Goal: Transaction & Acquisition: Book appointment/travel/reservation

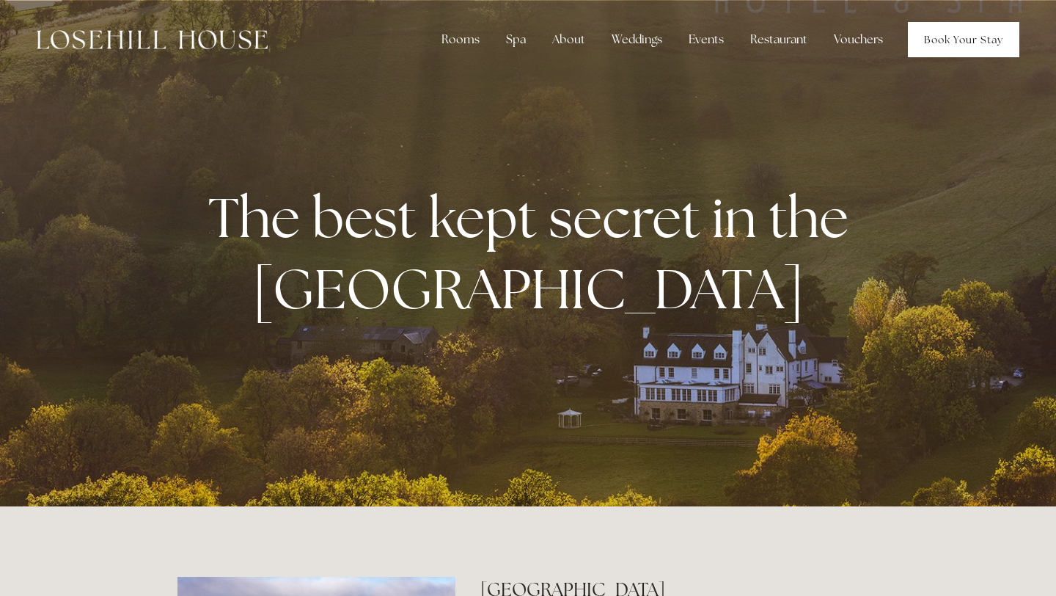
click at [946, 34] on link "Book Your Stay" at bounding box center [964, 39] width 112 height 35
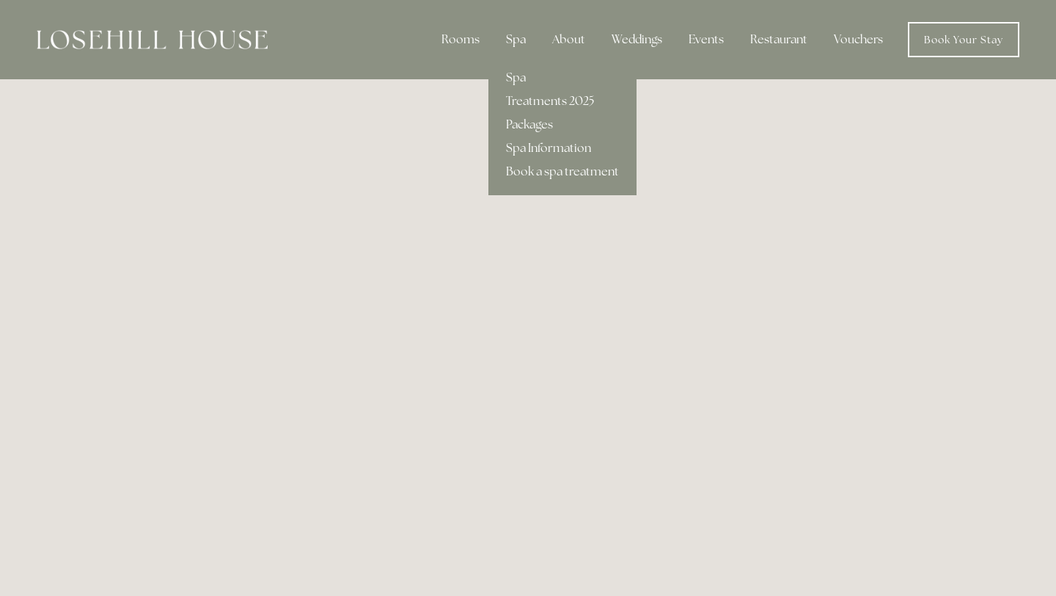
click at [519, 39] on div "Spa" at bounding box center [515, 39] width 43 height 29
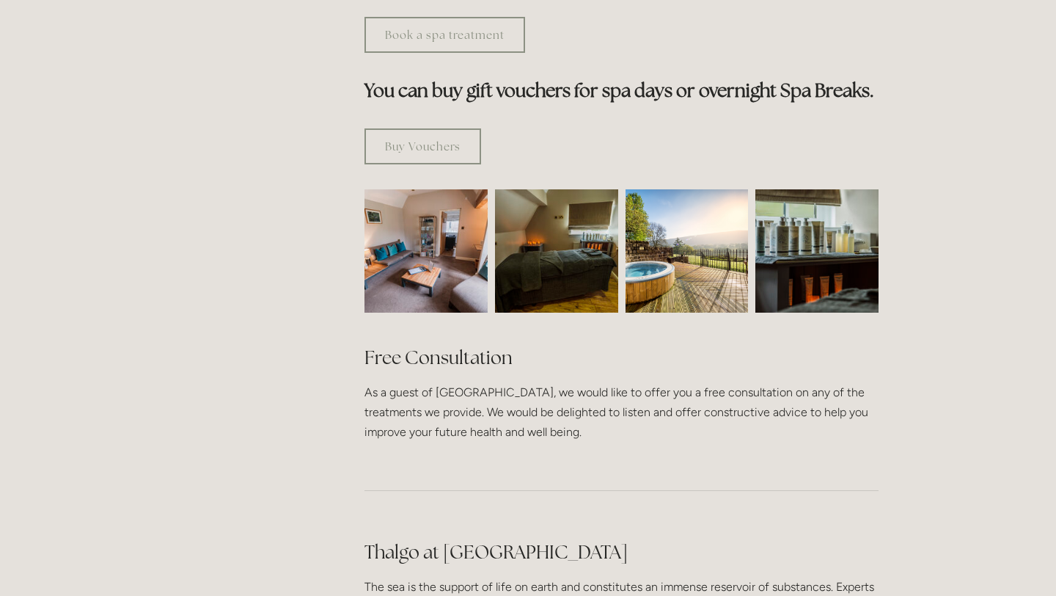
scroll to position [892, 0]
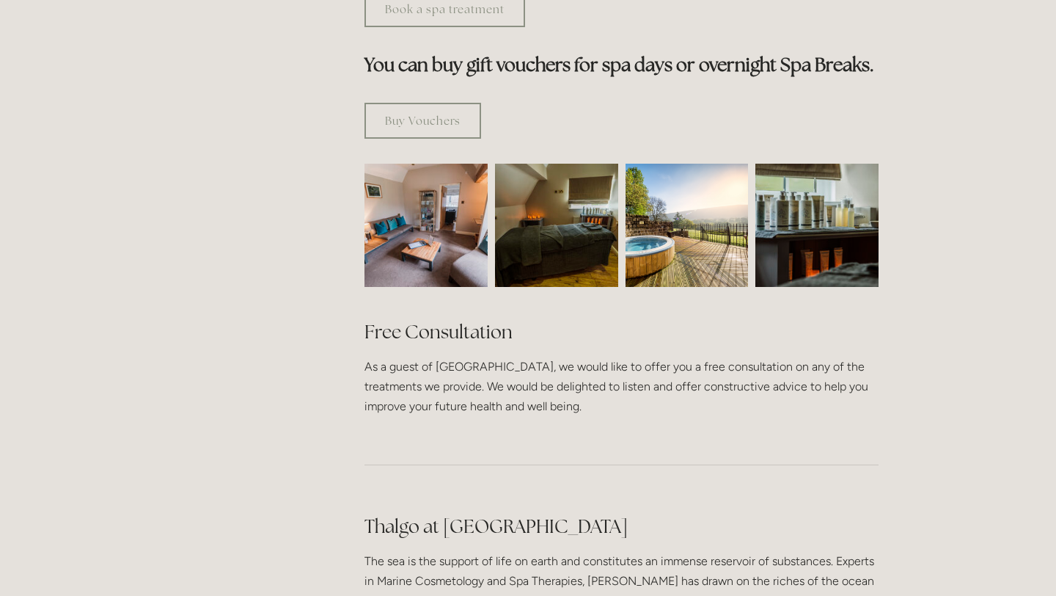
click at [674, 164] on img at bounding box center [687, 225] width 123 height 123
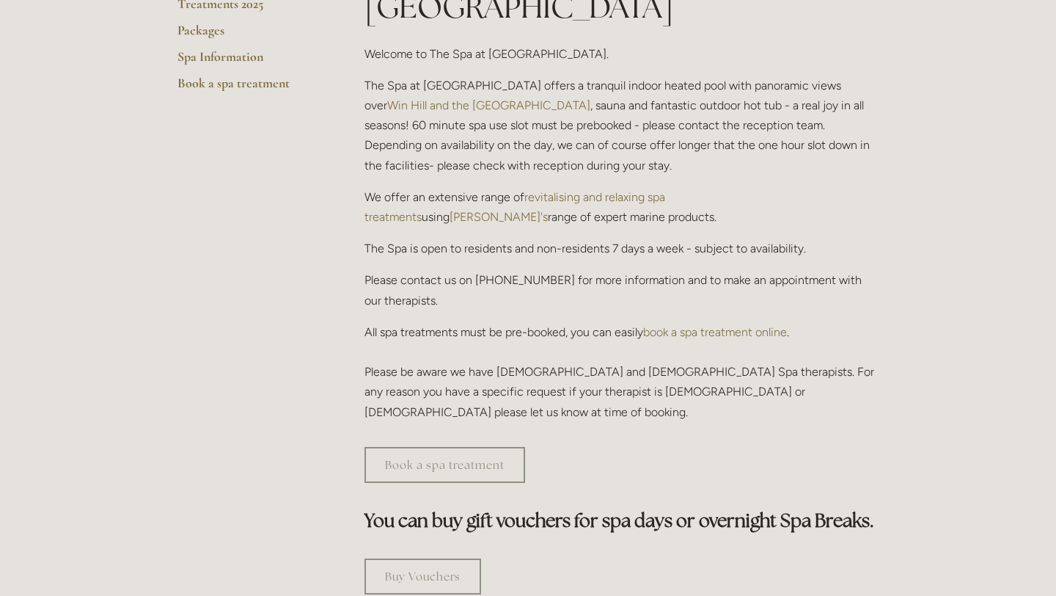
scroll to position [242, 0]
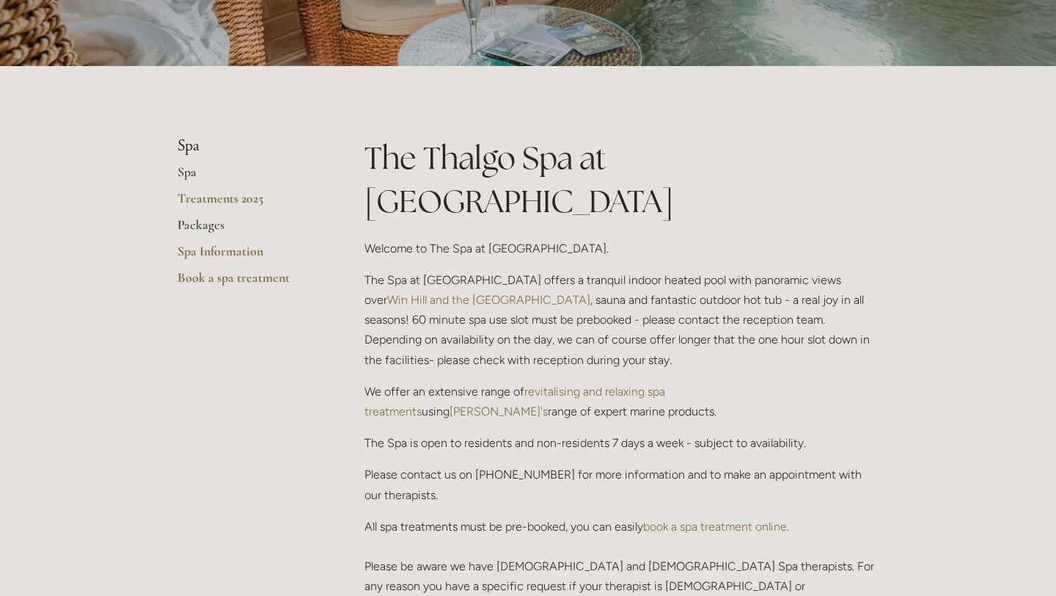
click at [195, 217] on link "Packages" at bounding box center [248, 229] width 140 height 26
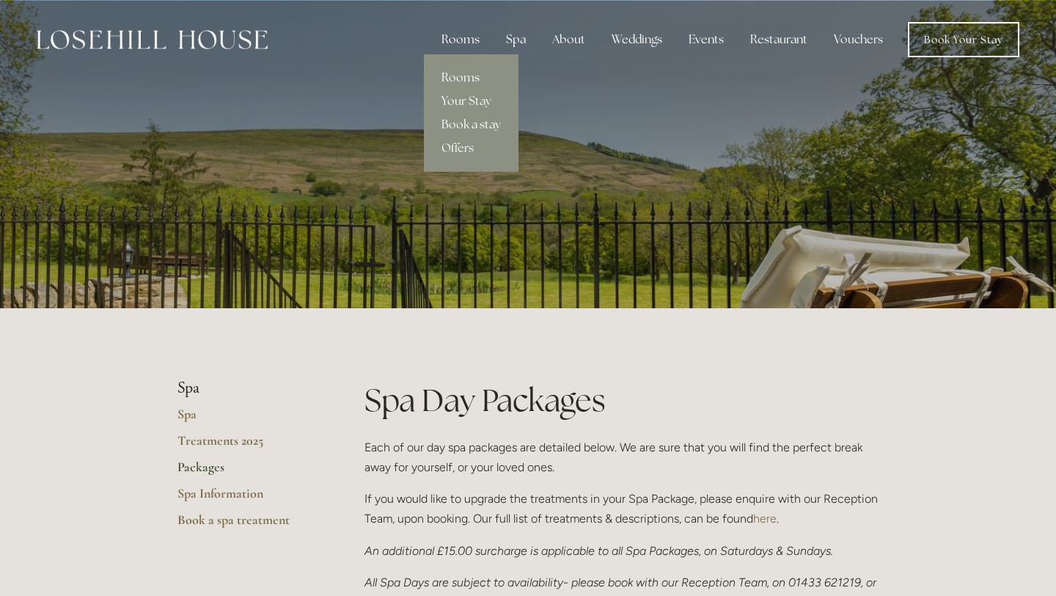
click at [454, 34] on div "Rooms" at bounding box center [461, 39] width 62 height 29
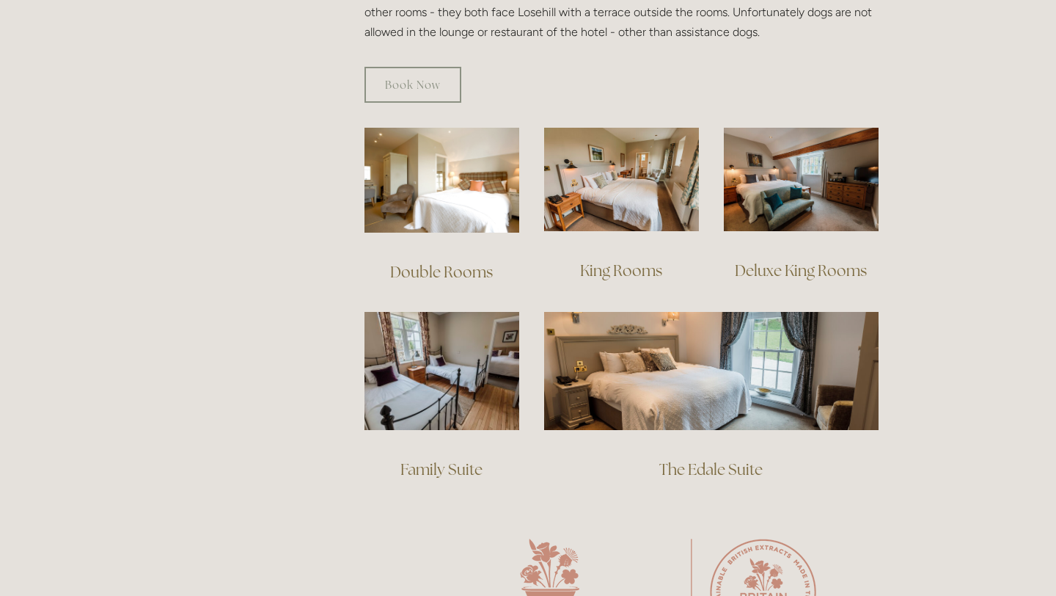
scroll to position [949, 0]
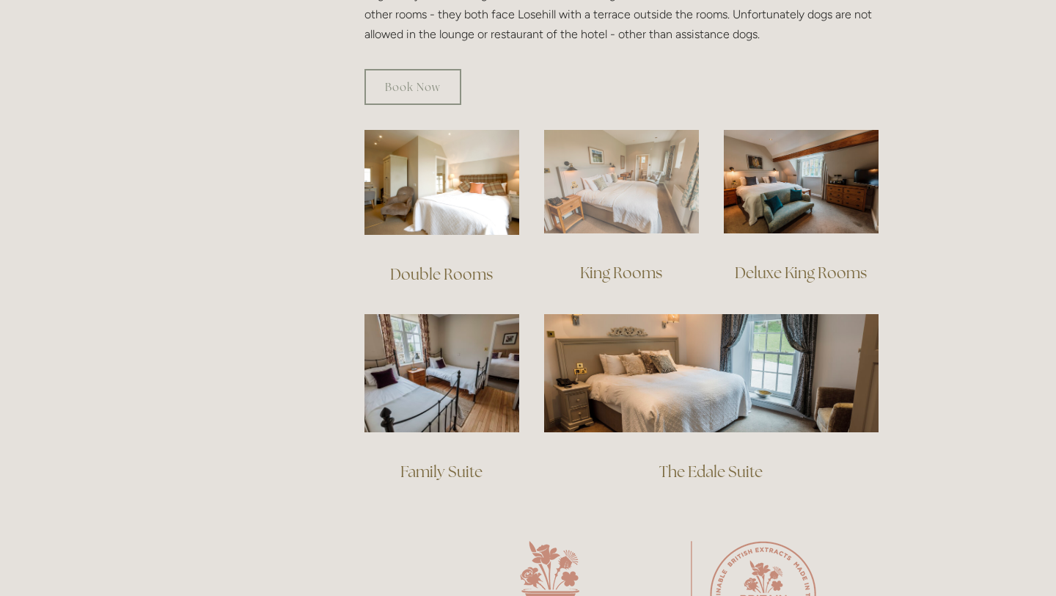
click at [629, 178] on img at bounding box center [621, 181] width 155 height 103
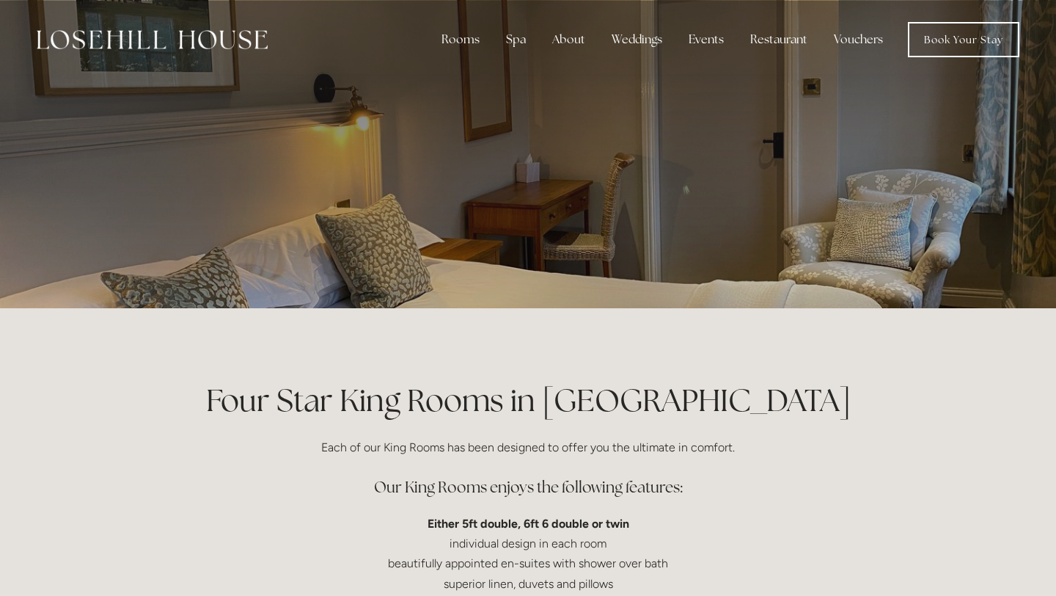
click at [629, 178] on p at bounding box center [528, 154] width 654 height 59
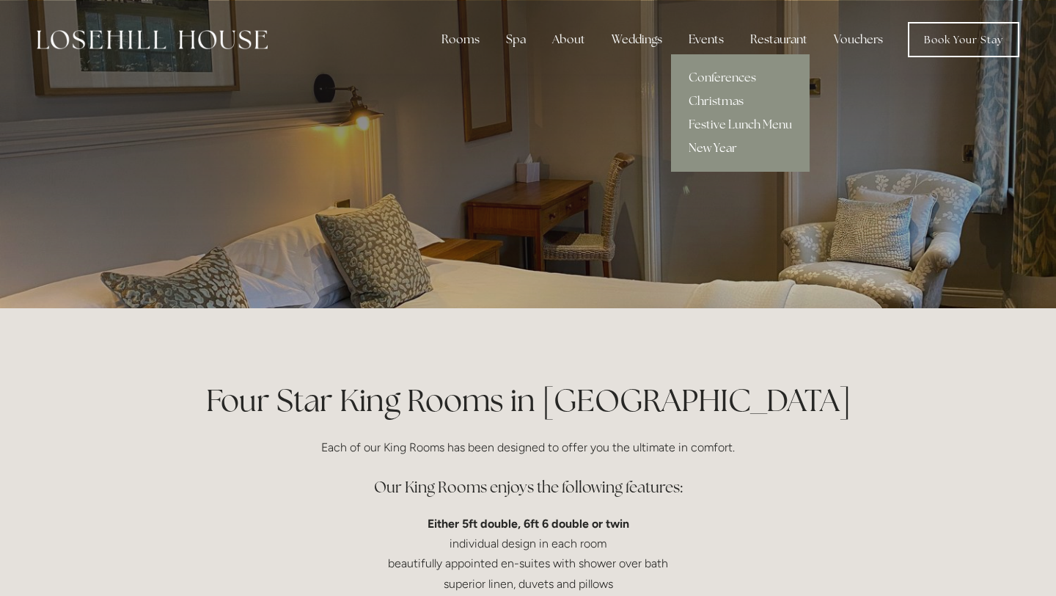
click at [717, 148] on link "New Year" at bounding box center [740, 147] width 139 height 23
